Goal: Transaction & Acquisition: Purchase product/service

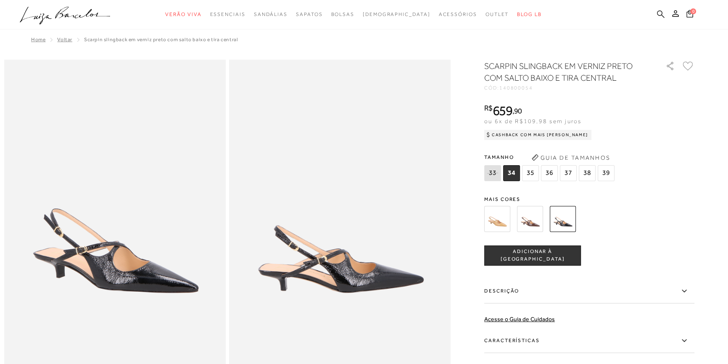
click at [661, 14] on icon at bounding box center [661, 14] width 8 height 8
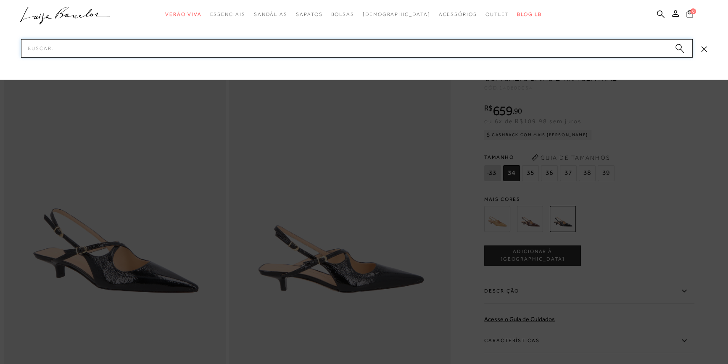
click at [607, 46] on input "Pesquisar" at bounding box center [357, 48] width 672 height 18
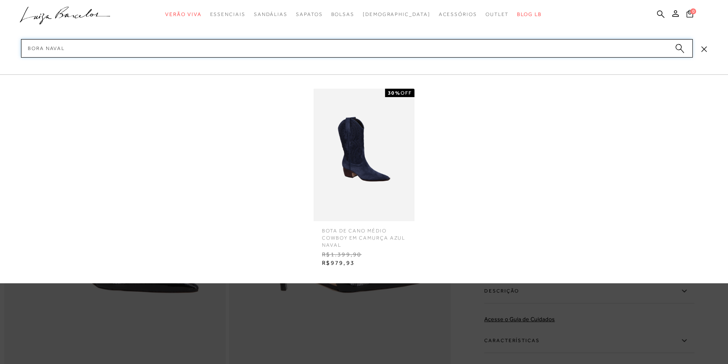
type input "bora naval"
click at [383, 137] on img at bounding box center [364, 155] width 101 height 132
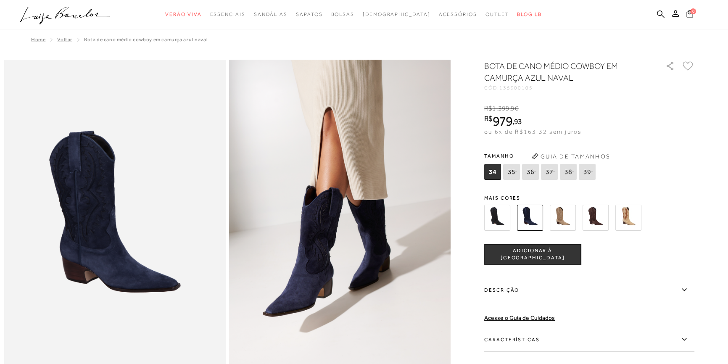
drag, startPoint x: 536, startPoint y: 88, endPoint x: 503, endPoint y: 91, distance: 33.3
click at [503, 91] on div "BOTA DE CANO MÉDIO COWBOY EM CAMURÇA AZUL NAVAL CÓD: 135900105 × É necessário s…" at bounding box center [589, 246] width 210 height 373
copy div "135900105"
click at [661, 16] on icon at bounding box center [661, 14] width 8 height 8
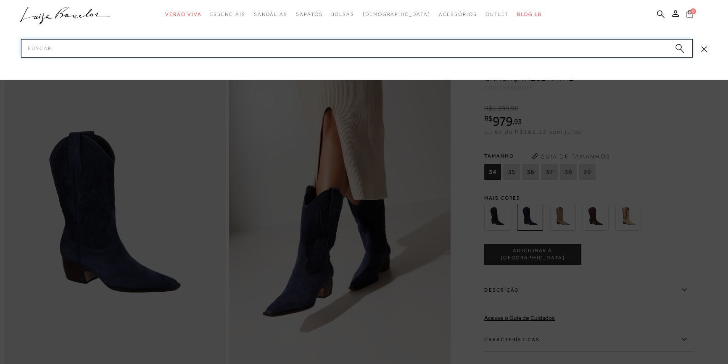
click at [348, 46] on input "Pesquisar" at bounding box center [357, 48] width 672 height 18
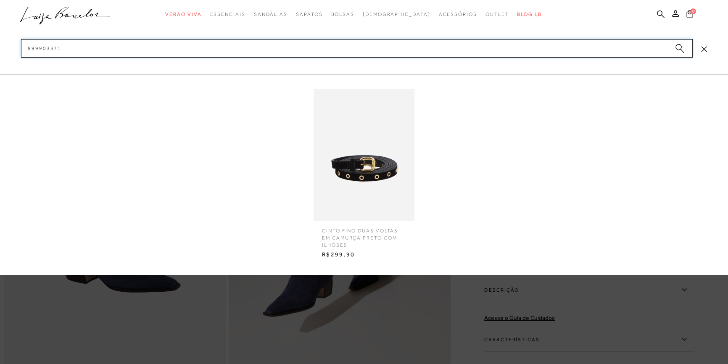
type input "899903371"
click at [378, 200] on img at bounding box center [364, 155] width 101 height 132
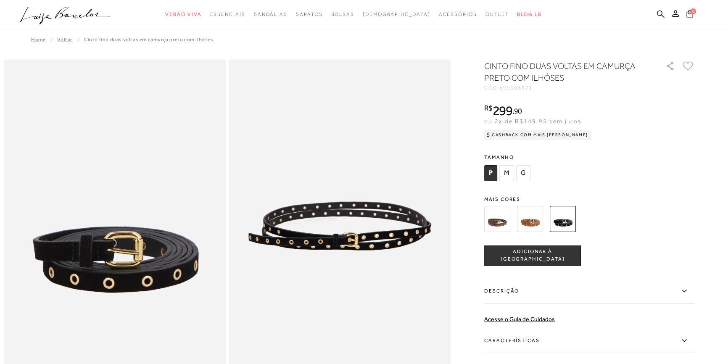
click at [525, 171] on span "G" at bounding box center [523, 173] width 14 height 16
